Goal: Information Seeking & Learning: Compare options

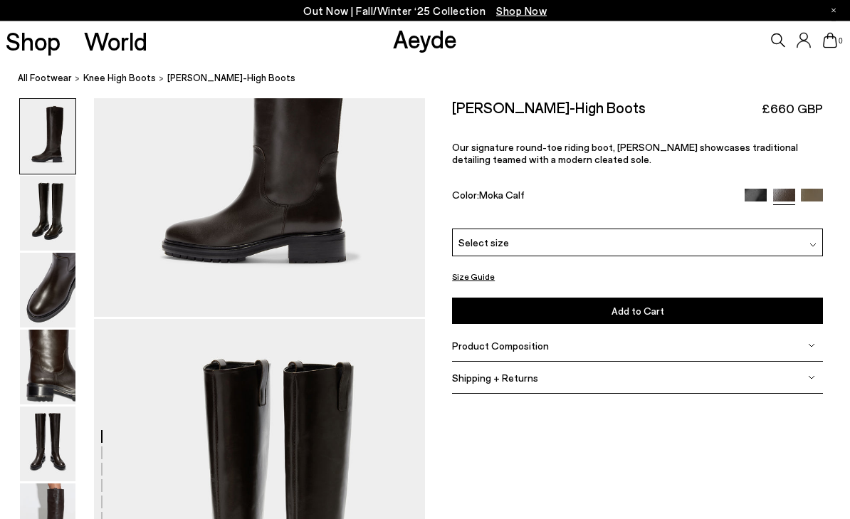
click at [56, 305] on img at bounding box center [48, 291] width 56 height 75
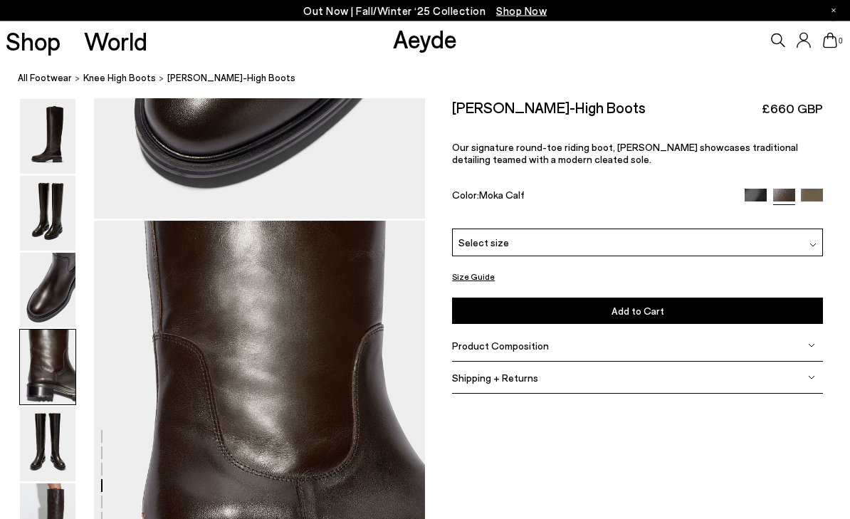
scroll to position [1328, 0]
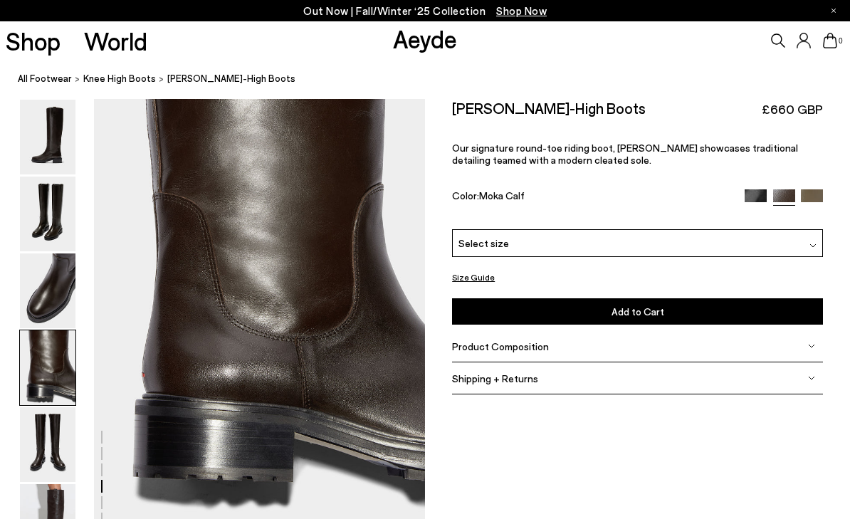
click at [815, 197] on img at bounding box center [812, 200] width 22 height 22
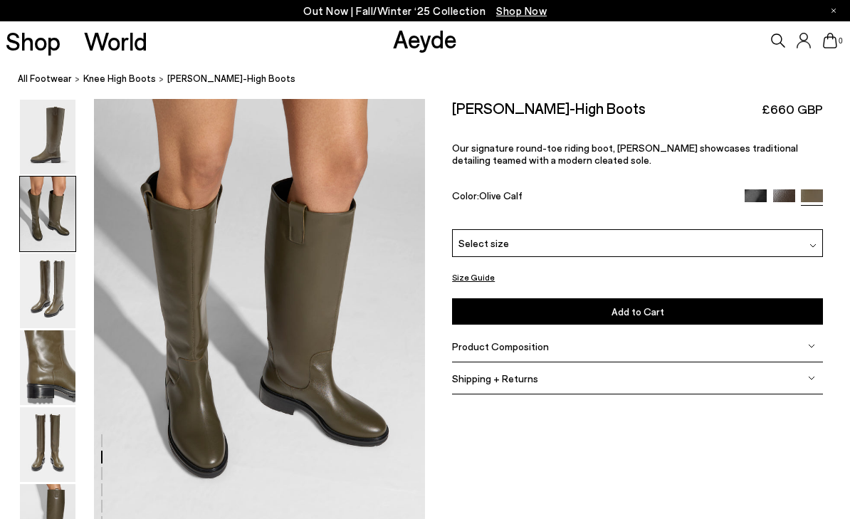
scroll to position [444, 0]
click at [753, 194] on img at bounding box center [756, 200] width 22 height 22
